Goal: Find specific page/section: Find specific page/section

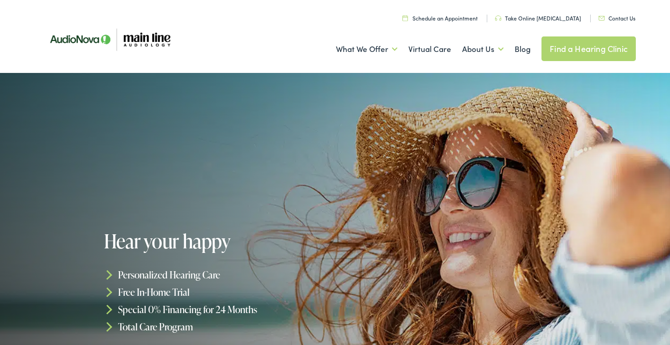
click at [609, 19] on link "Contact Us" at bounding box center [616, 18] width 37 height 8
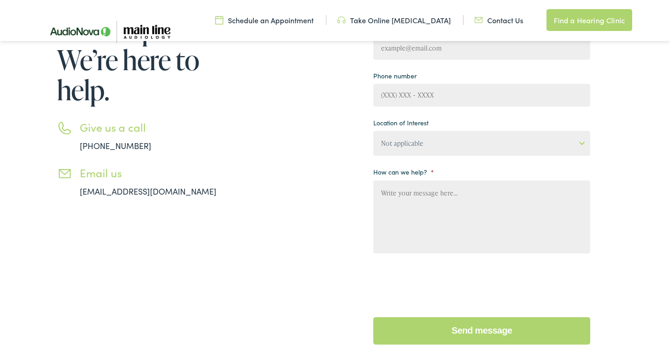
scroll to position [192, 0]
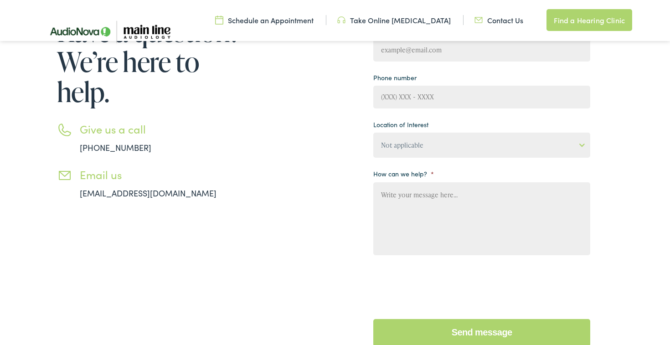
click at [504, 23] on link "Contact Us" at bounding box center [498, 20] width 49 height 10
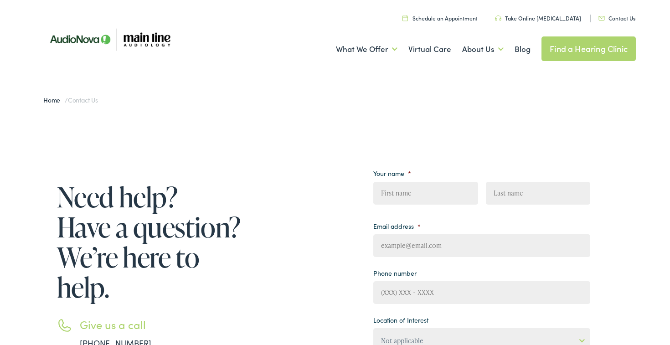
click at [576, 55] on link "Find a Hearing Clinic" at bounding box center [588, 48] width 94 height 25
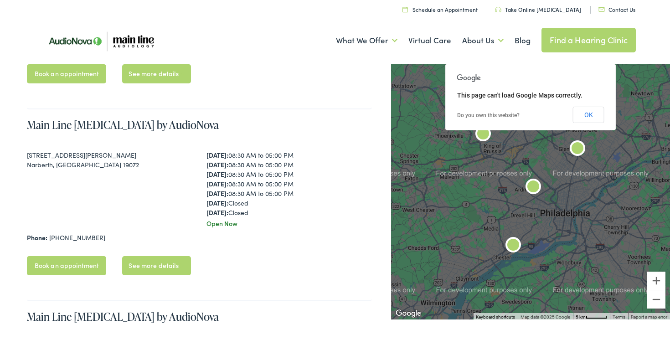
scroll to position [561, 0]
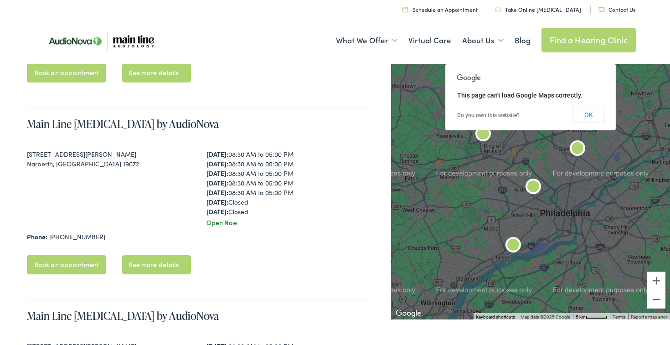
click at [142, 272] on link "See more details" at bounding box center [156, 264] width 68 height 19
